Goal: Information Seeking & Learning: Understand process/instructions

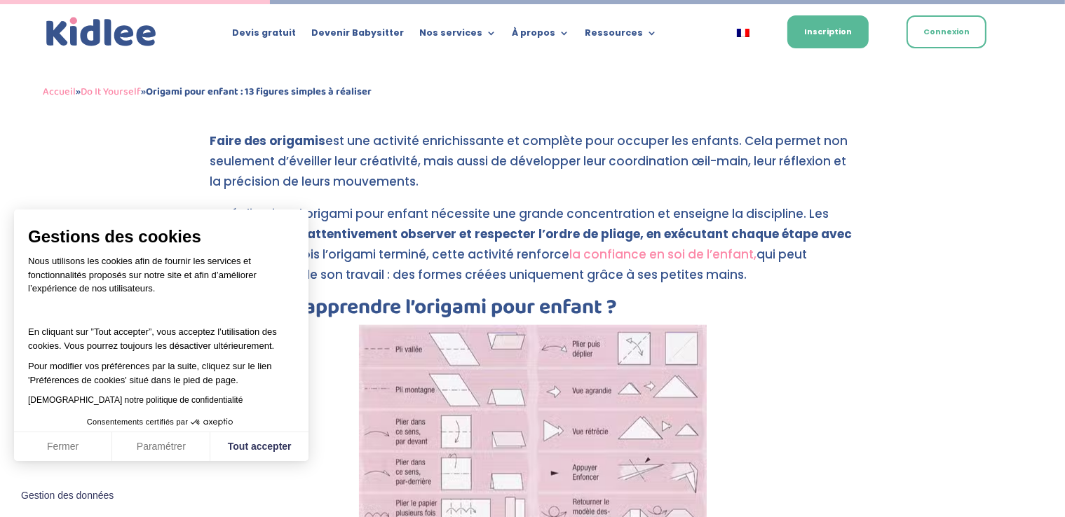
scroll to position [1668, 0]
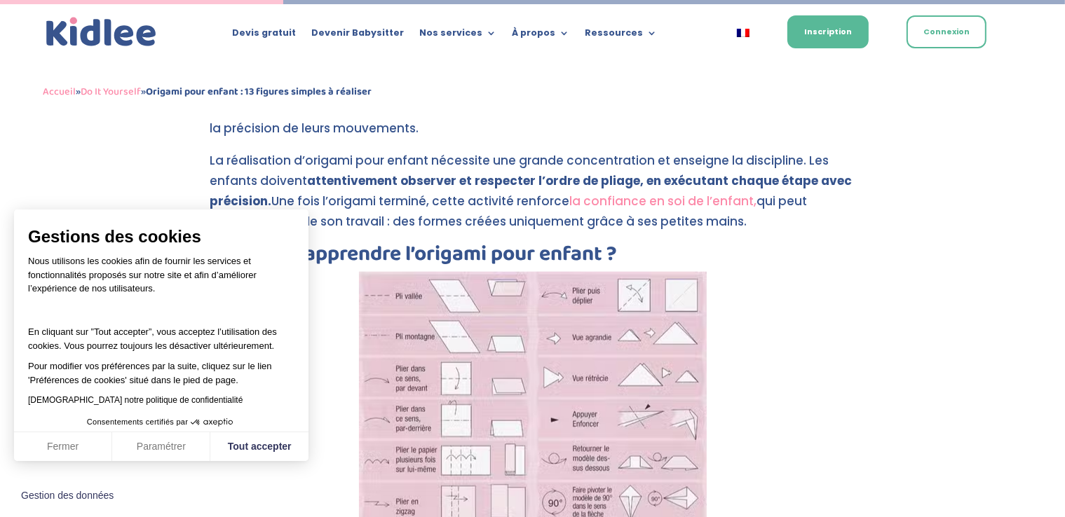
drag, startPoint x: 1069, startPoint y: 25, endPoint x: 1060, endPoint y: 130, distance: 105.5
click at [260, 447] on button "Tout accepter" at bounding box center [259, 447] width 98 height 29
checkbox input "true"
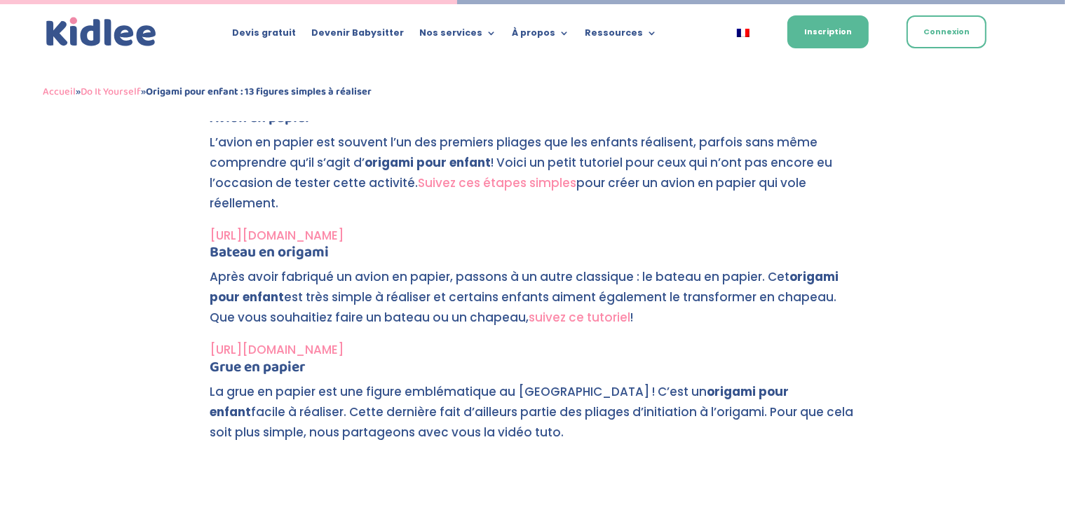
scroll to position [2692, 0]
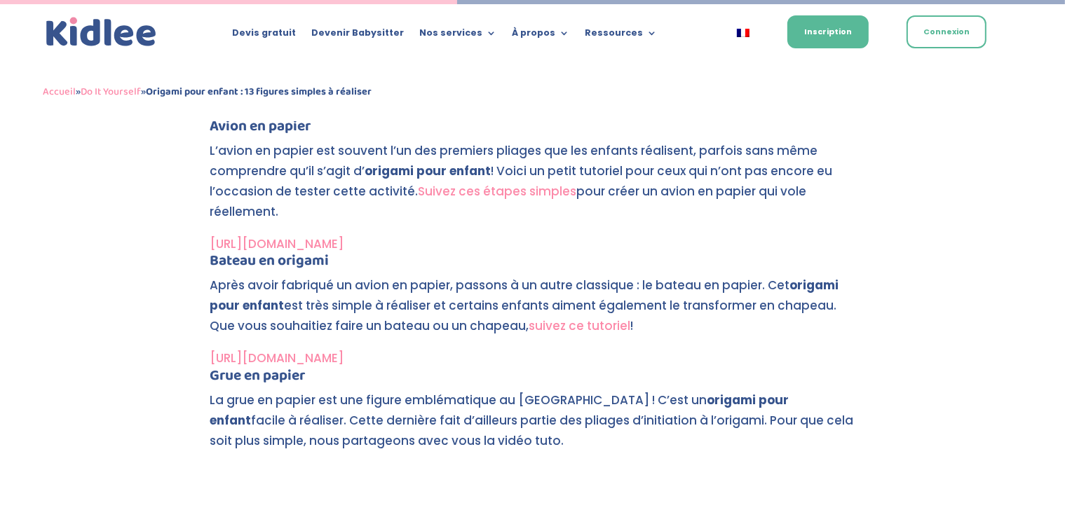
click at [344, 243] on link "[URL][DOMAIN_NAME]" at bounding box center [277, 244] width 134 height 17
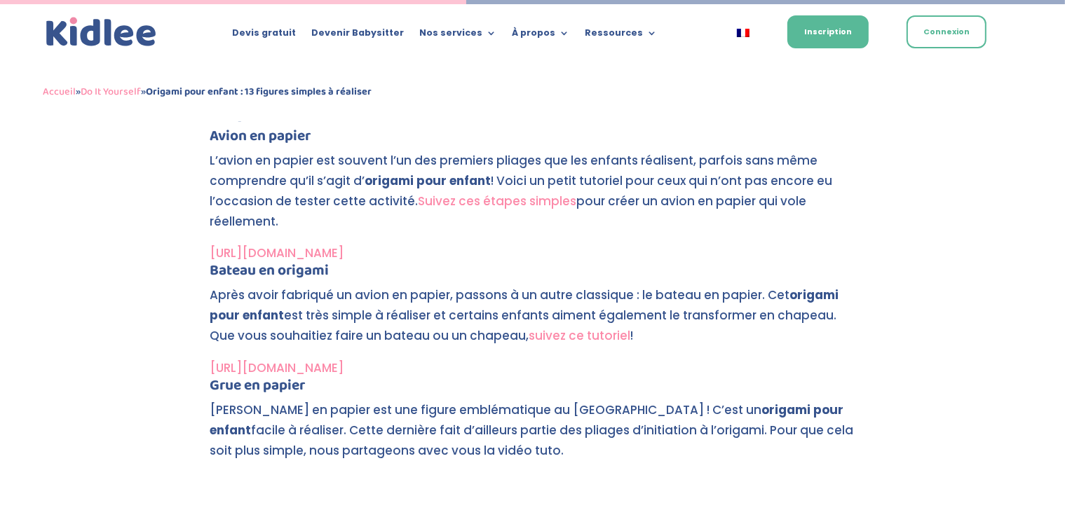
scroll to position [2698, 0]
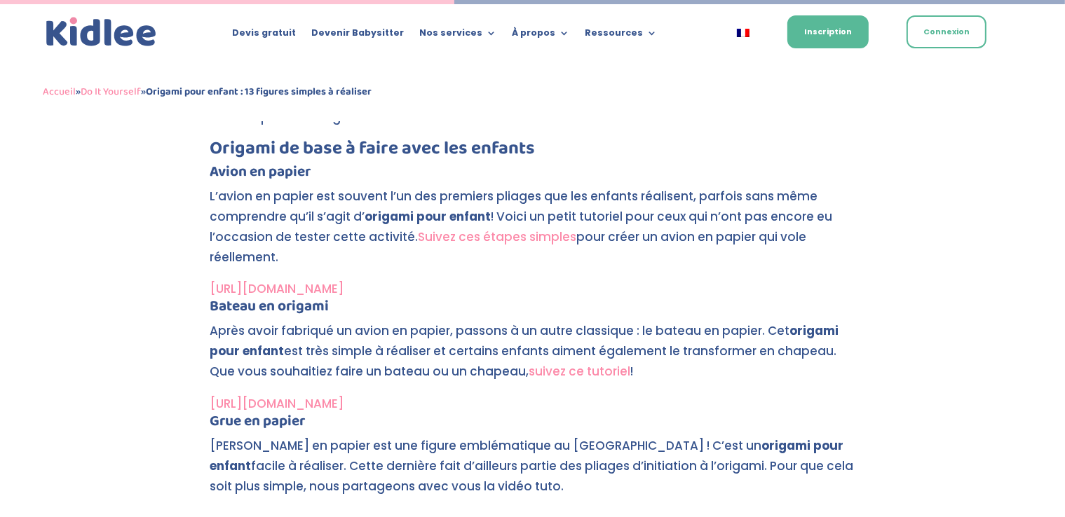
click at [584, 371] on link "suivez ce tutoriel" at bounding box center [580, 371] width 102 height 17
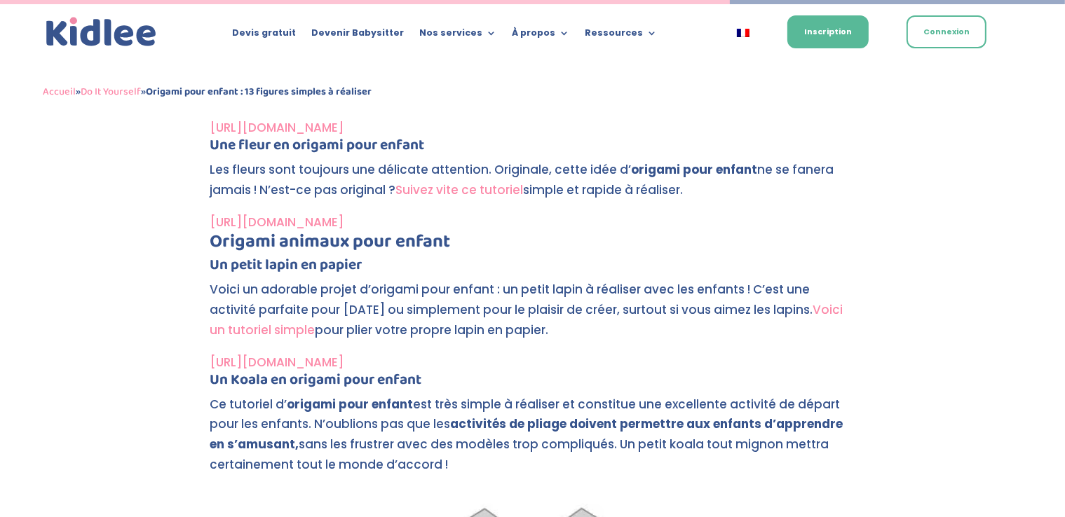
scroll to position [4408, 0]
